Goal: Task Accomplishment & Management: Manage account settings

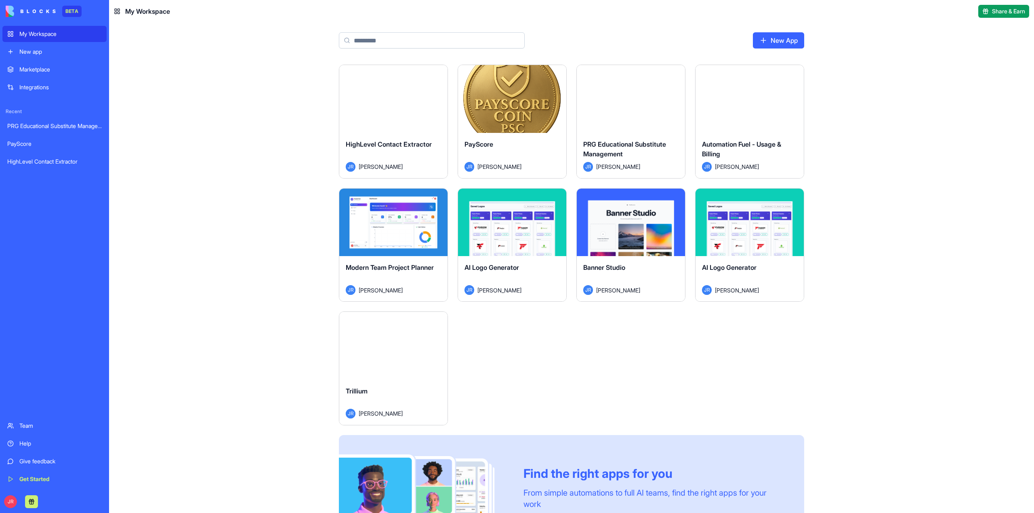
click at [15, 84] on link "Integrations" at bounding box center [54, 87] width 104 height 16
click at [380, 351] on button "Launch" at bounding box center [393, 346] width 61 height 16
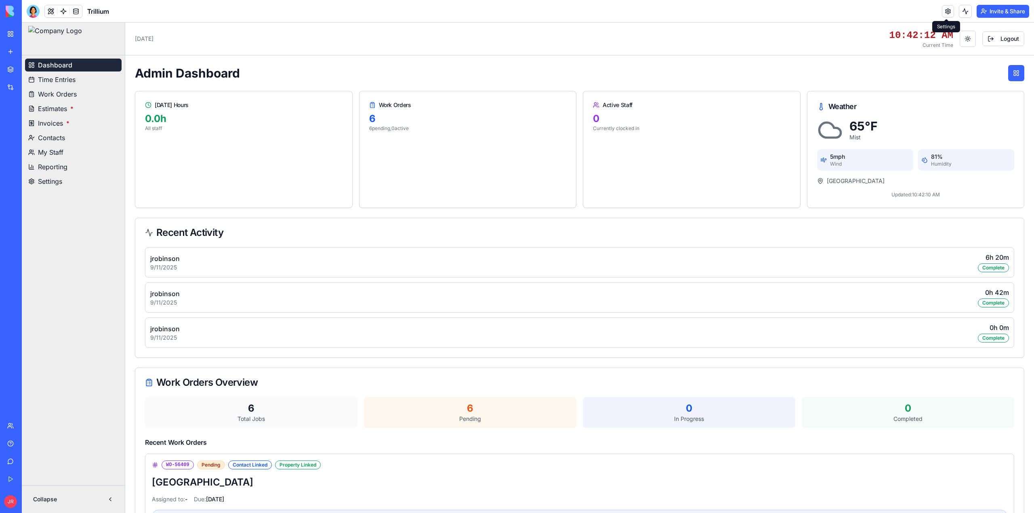
click at [945, 15] on link at bounding box center [948, 11] width 12 height 12
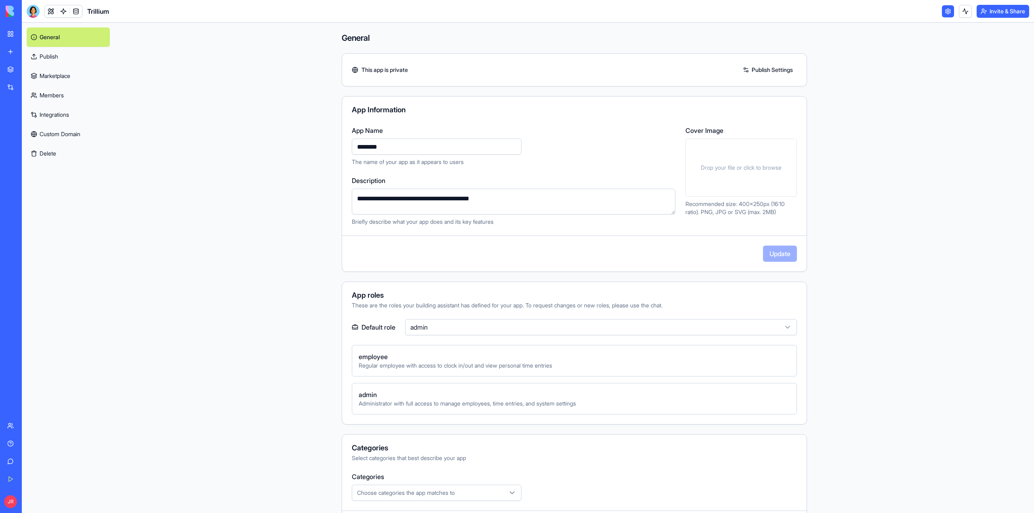
click at [729, 168] on span "Drop your file or click to browse" at bounding box center [741, 168] width 81 height 8
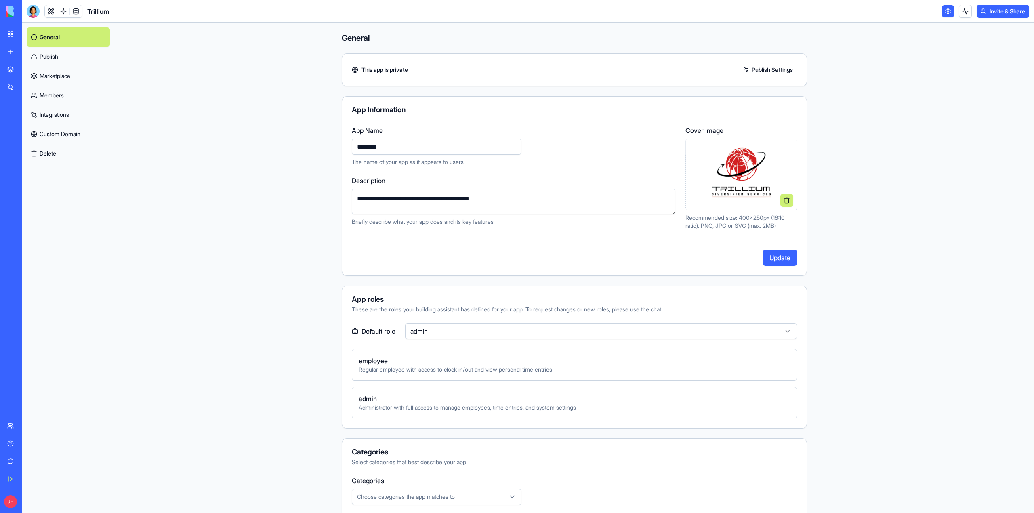
drag, startPoint x: 409, startPoint y: 199, endPoint x: 360, endPoint y: 203, distance: 48.6
click at [360, 203] on textarea "**********" at bounding box center [514, 202] width 324 height 26
type textarea "**********"
click at [782, 262] on button "Update" at bounding box center [780, 258] width 34 height 16
click at [61, 93] on link "Members" at bounding box center [68, 95] width 83 height 19
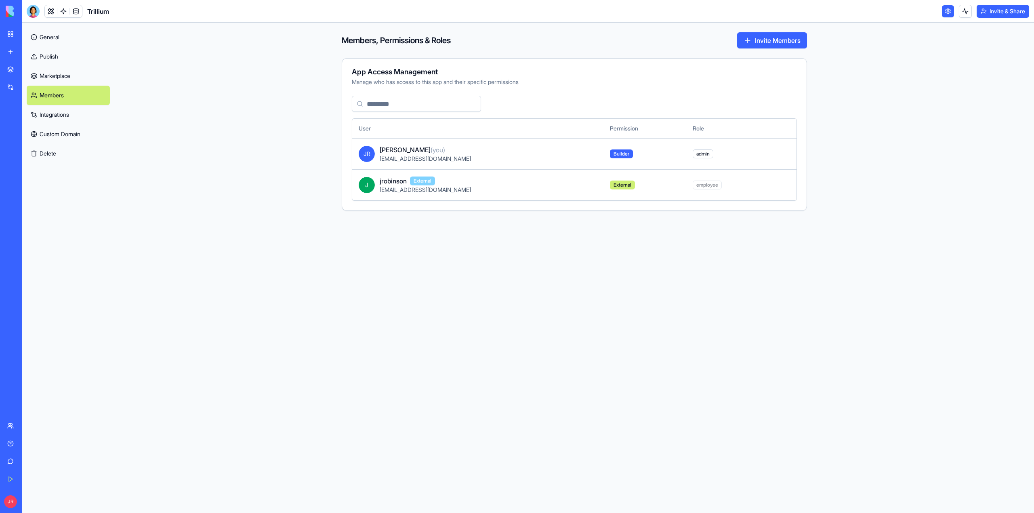
click at [774, 41] on button "Invite Members" at bounding box center [772, 40] width 70 height 16
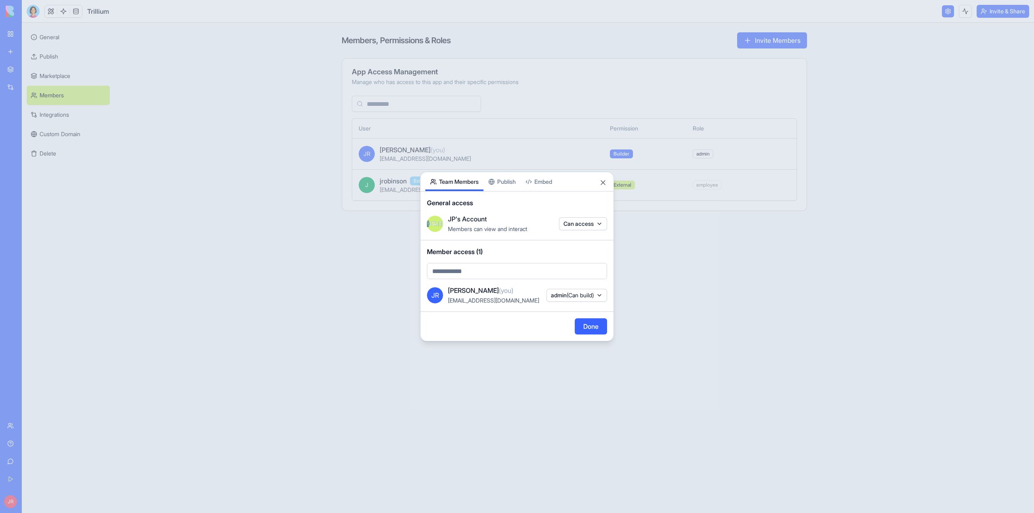
click at [587, 295] on span "(Can build)" at bounding box center [580, 295] width 27 height 7
click at [695, 329] on div at bounding box center [517, 256] width 1034 height 513
click at [499, 276] on body "BETA My Workspace New app Marketplace Integrations Recent PRG Educational Subst…" at bounding box center [517, 256] width 1034 height 513
type input "**********"
drag, startPoint x: 511, startPoint y: 297, endPoint x: 506, endPoint y: 297, distance: 5.3
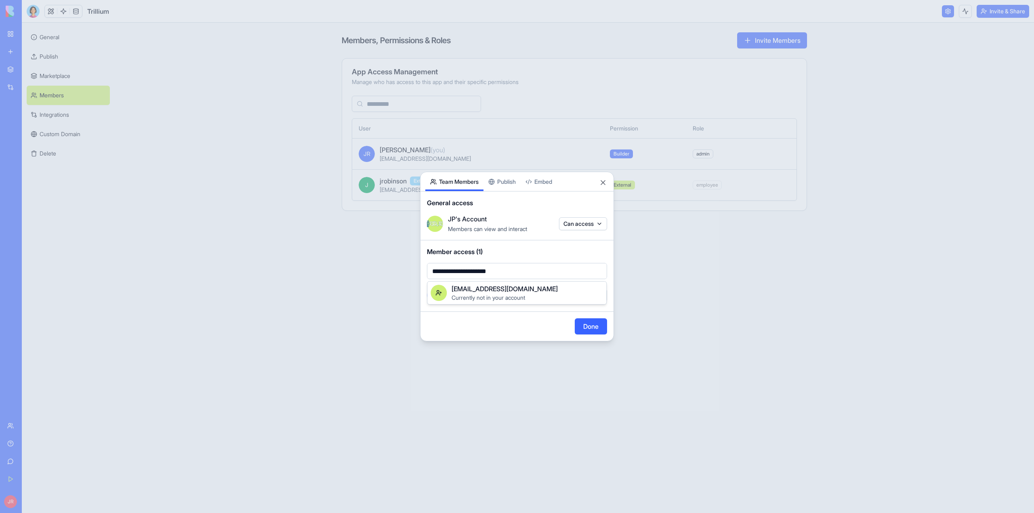
click at [508, 297] on span "Currently not in your account" at bounding box center [489, 297] width 74 height 7
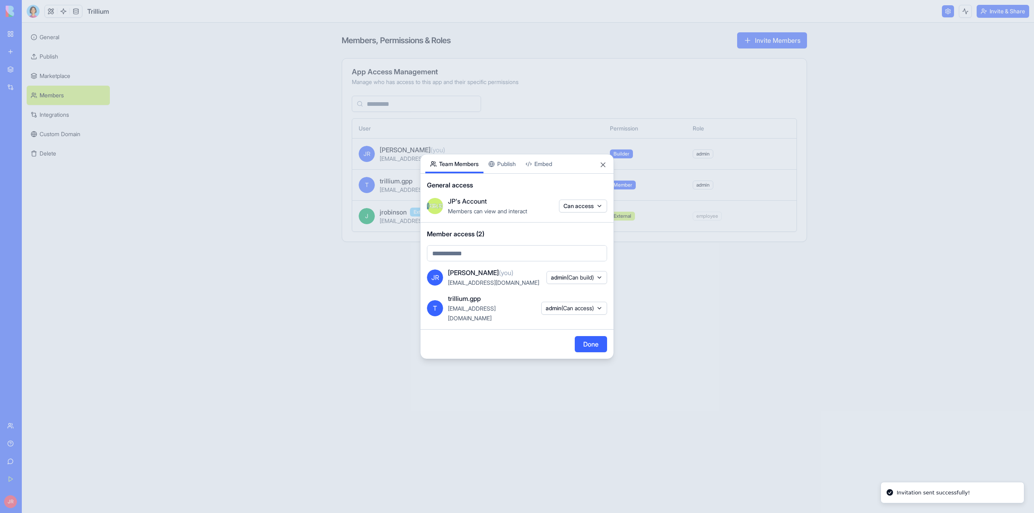
click at [562, 311] on span "(Can access)" at bounding box center [578, 308] width 32 height 7
click at [502, 379] on div at bounding box center [517, 256] width 1034 height 513
click at [587, 339] on button "Done" at bounding box center [591, 344] width 32 height 16
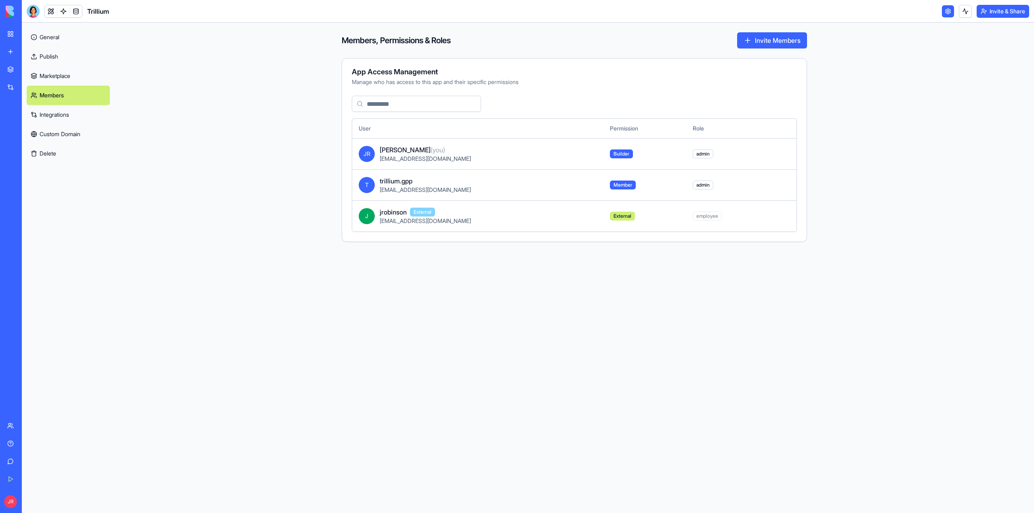
click at [398, 184] on span "trillium.gpp" at bounding box center [396, 181] width 33 height 10
click at [381, 217] on span "jrobinson" at bounding box center [393, 212] width 27 height 10
click at [370, 213] on span "J" at bounding box center [367, 216] width 16 height 16
click at [422, 213] on span "External" at bounding box center [422, 212] width 25 height 9
click at [408, 102] on input at bounding box center [416, 104] width 129 height 16
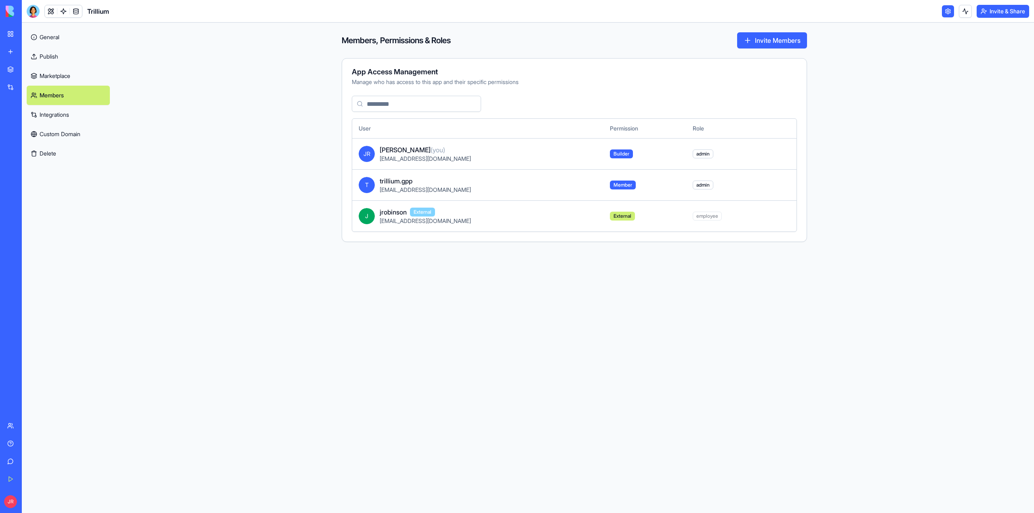
click at [451, 217] on div "[EMAIL_ADDRESS][DOMAIN_NAME]" at bounding box center [488, 221] width 217 height 8
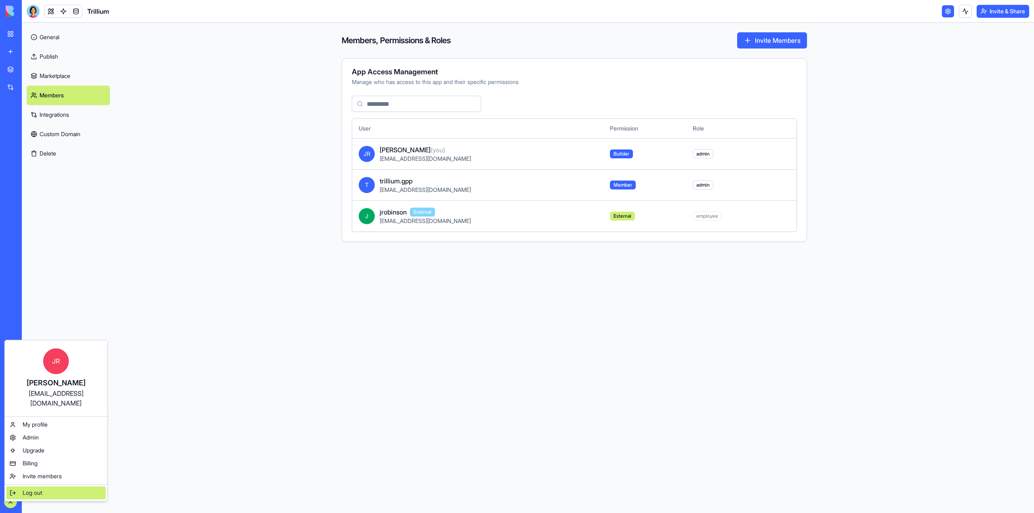
click at [28, 489] on span "Log out" at bounding box center [32, 493] width 19 height 8
